Goal: Task Accomplishment & Management: Use online tool/utility

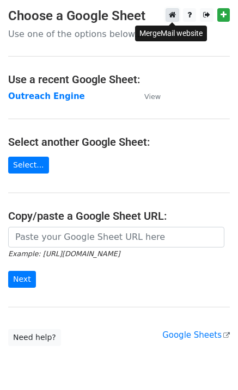
click at [171, 14] on icon at bounding box center [172, 15] width 7 height 8
click at [56, 97] on strong "Outreach Engine" at bounding box center [46, 96] width 77 height 10
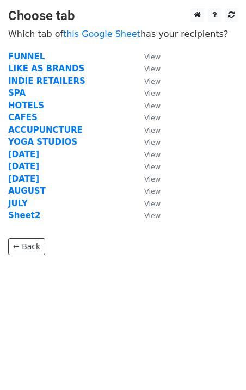
click at [27, 166] on html "Choose tab Which tab of this Google Sheet has your recipients? FUNNEL View LIKE…" at bounding box center [123, 195] width 246 height 390
click at [29, 154] on strong "OCT 8" at bounding box center [23, 154] width 31 height 10
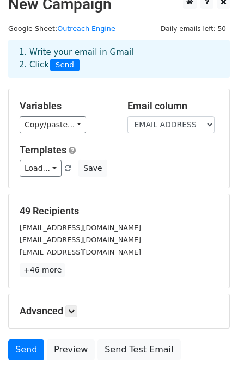
scroll to position [14, 0]
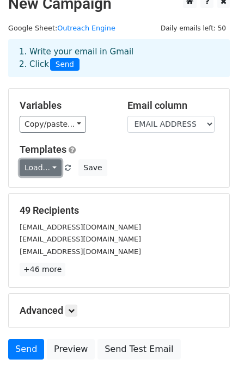
click at [51, 165] on link "Load..." at bounding box center [41, 167] width 42 height 17
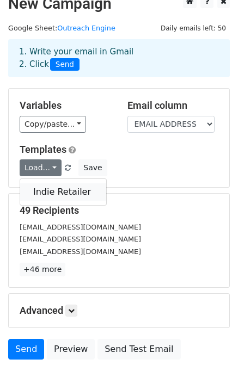
click at [57, 189] on link "Indie Retailer" at bounding box center [63, 191] width 86 height 17
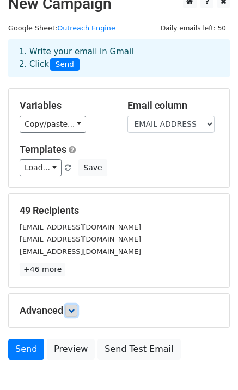
click at [74, 309] on icon at bounding box center [71, 310] width 7 height 7
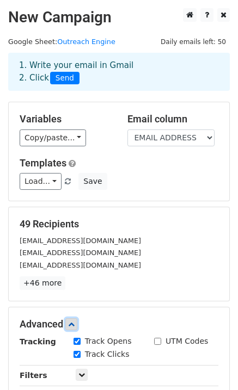
scroll to position [183, 0]
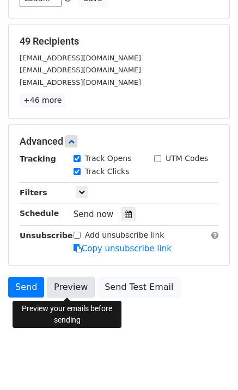
click at [61, 282] on link "Preview" at bounding box center [71, 287] width 48 height 21
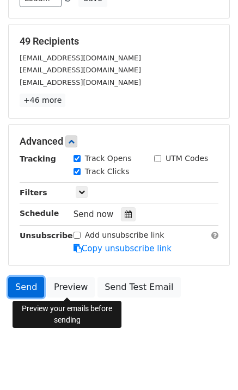
click at [18, 284] on link "Send" at bounding box center [26, 287] width 36 height 21
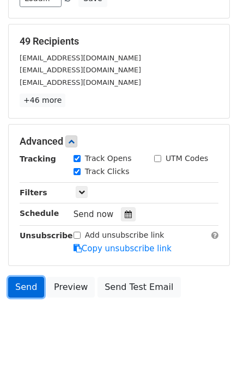
click at [19, 290] on link "Send" at bounding box center [26, 287] width 36 height 21
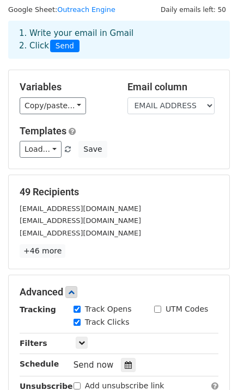
scroll to position [0, 0]
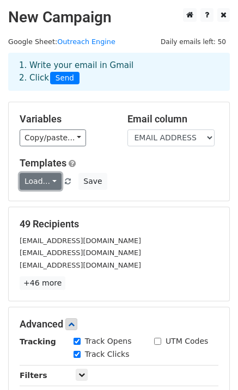
click at [53, 179] on link "Load..." at bounding box center [41, 181] width 42 height 17
click at [111, 161] on h5 "Templates" at bounding box center [119, 163] width 198 height 12
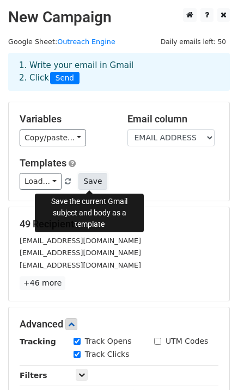
click at [91, 179] on button "Save" at bounding box center [92, 181] width 28 height 17
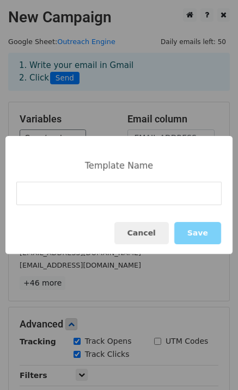
click at [84, 191] on input at bounding box center [118, 193] width 205 height 23
type input "Indie Retailer 2"
click at [172, 170] on div "Template Name Indie Retailer 2 Cancel Save" at bounding box center [118, 195] width 227 height 118
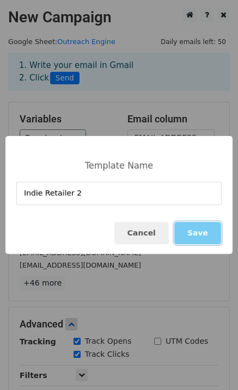
click at [194, 234] on button "Save" at bounding box center [197, 233] width 47 height 22
